Goal: Check status: Check status

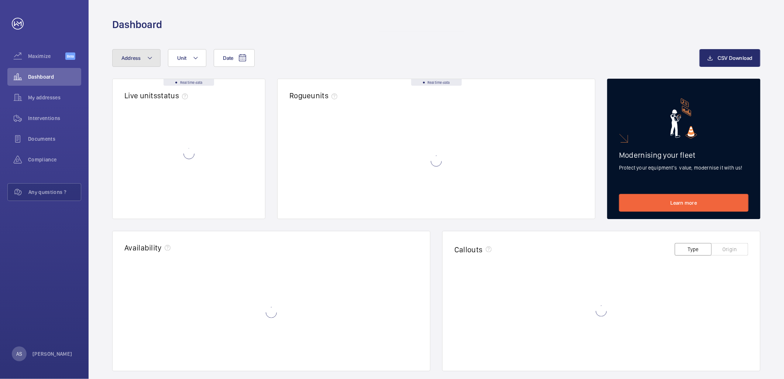
click at [152, 59] on mat-icon at bounding box center [150, 58] width 6 height 9
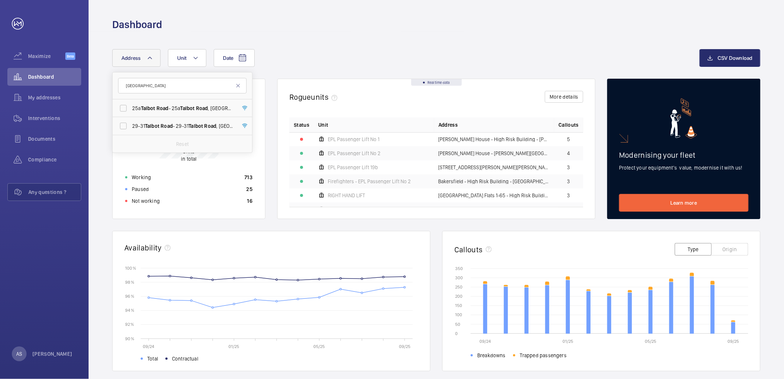
type input "[GEOGRAPHIC_DATA]"
click at [155, 122] on span "[STREET_ADDRESS]" at bounding box center [183, 125] width 102 height 7
click at [131, 122] on input "[STREET_ADDRESS]" at bounding box center [123, 126] width 15 height 15
checkbox input "true"
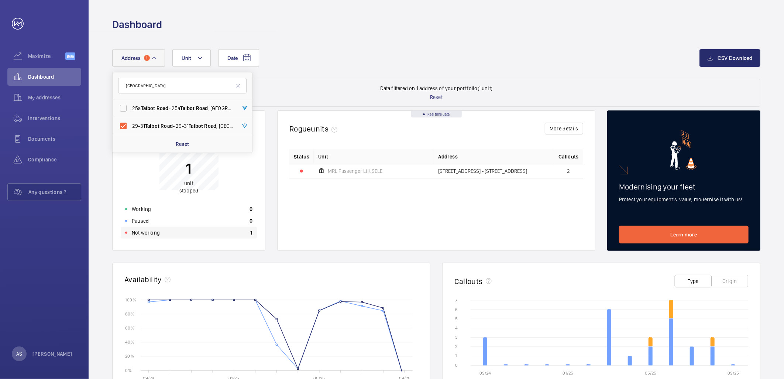
click at [196, 231] on div "Not working 1" at bounding box center [189, 233] width 136 height 12
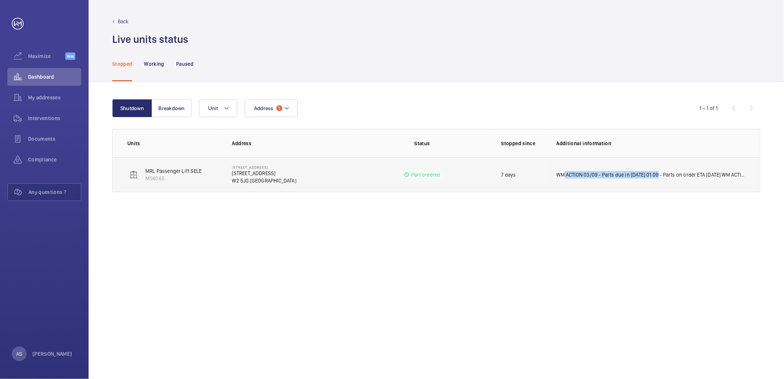
drag, startPoint x: 559, startPoint y: 172, endPoint x: 658, endPoint y: 170, distance: 99.4
click at [658, 170] on td "WM ACTION 03/09 - Parts due in [DATE] 01.09 - Parts on order ETA [DATE] WM ACTI…" at bounding box center [652, 174] width 215 height 35
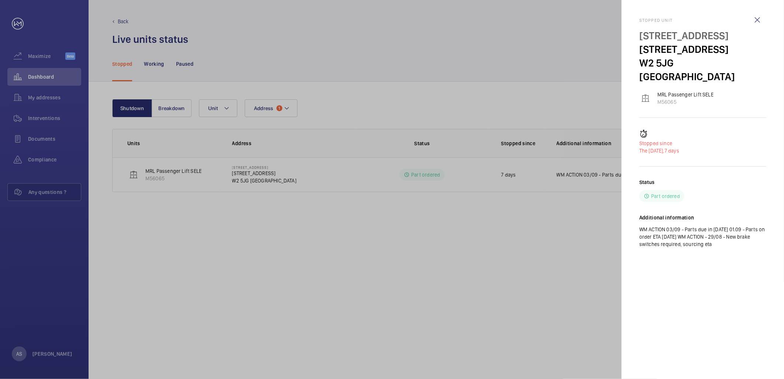
click at [561, 235] on div at bounding box center [392, 189] width 784 height 379
